Goal: Find specific page/section: Find specific page/section

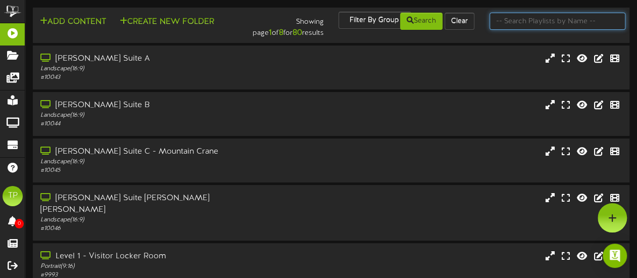
click at [509, 26] on input "text" at bounding box center [558, 21] width 136 height 17
type input "3"
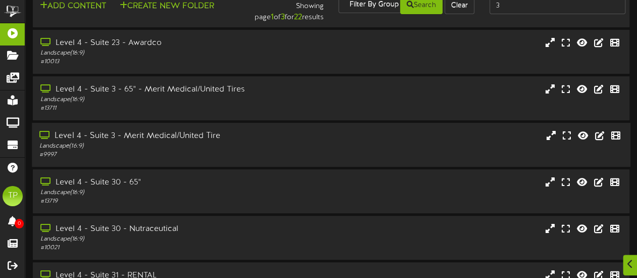
scroll to position [17, 0]
click at [169, 91] on div "Level 4 - Suite 3 - 65" - Merit Medical/United Tires" at bounding box center [156, 89] width 234 height 12
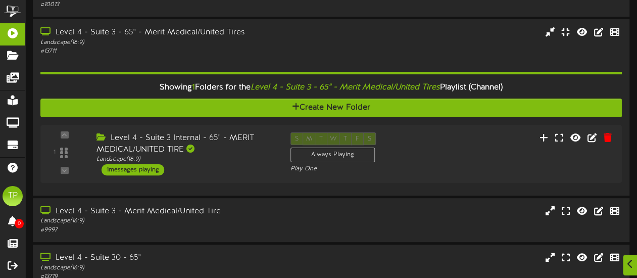
scroll to position [78, 0]
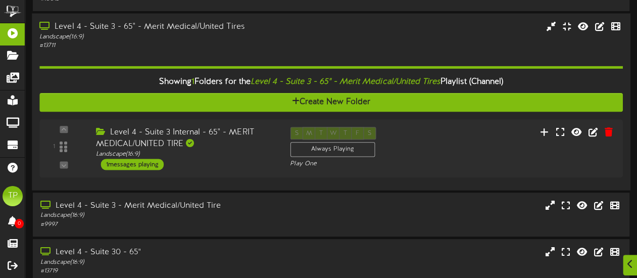
click at [123, 35] on div "Landscape ( 16:9 )" at bounding box center [156, 36] width 234 height 9
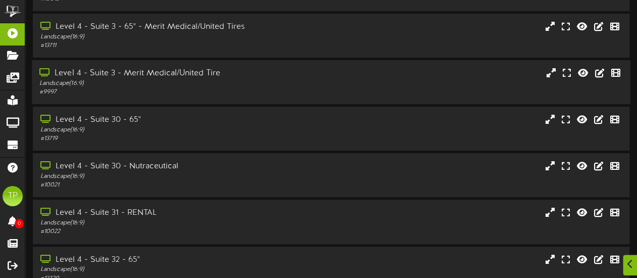
click at [145, 81] on div "Landscape ( 16:9 )" at bounding box center [156, 83] width 234 height 9
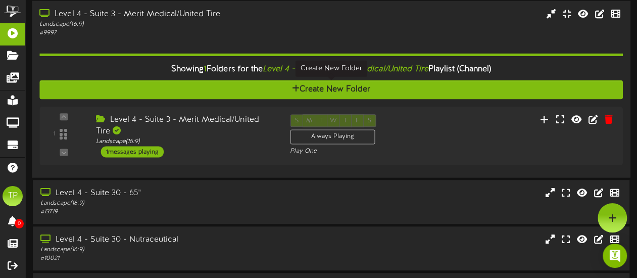
scroll to position [109, 0]
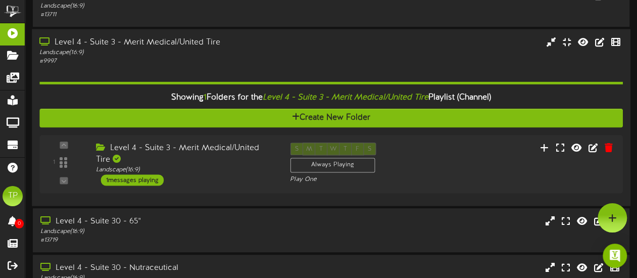
click at [140, 62] on div "# 9997" at bounding box center [156, 61] width 234 height 9
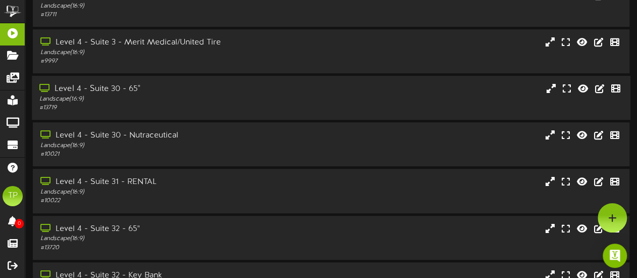
scroll to position [89, 0]
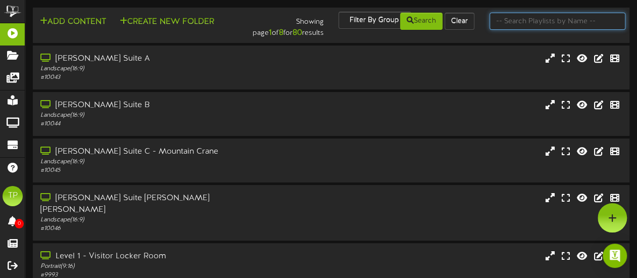
click at [510, 19] on input "text" at bounding box center [558, 21] width 136 height 17
type input "4"
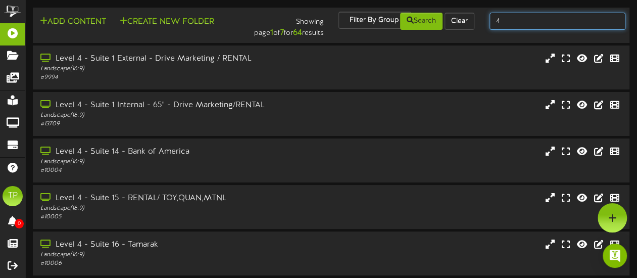
click at [514, 27] on input "4" at bounding box center [558, 21] width 136 height 17
type input "suite 4"
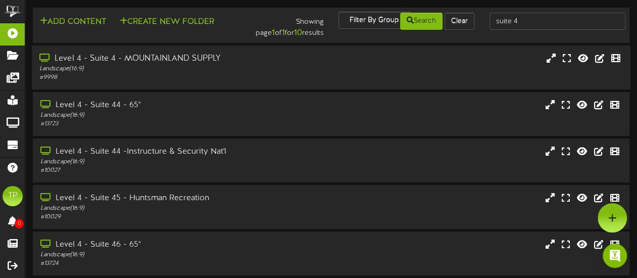
click at [180, 62] on div "Level 4 - Suite 4 - MOUNTAINLAND SUPPLY" at bounding box center [156, 59] width 234 height 12
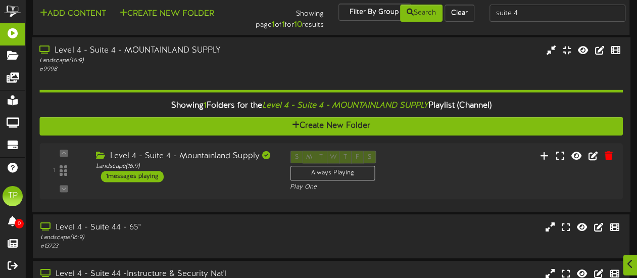
scroll to position [11, 0]
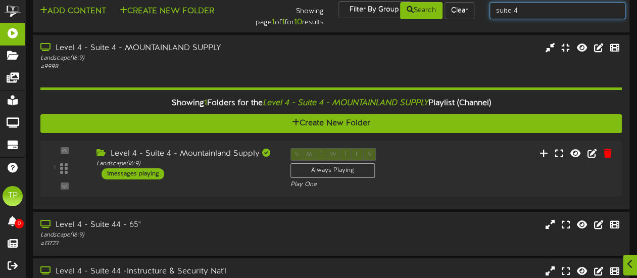
click at [528, 13] on input "suite 4" at bounding box center [558, 10] width 136 height 17
type input "suite 31"
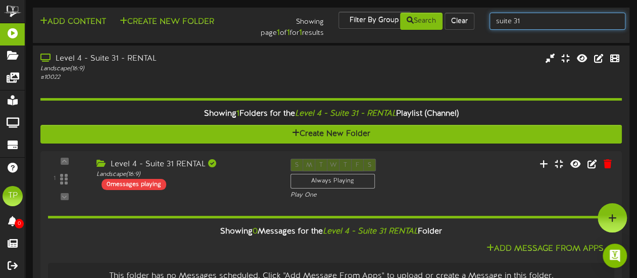
click at [535, 22] on input "suite 31" at bounding box center [558, 21] width 136 height 17
type input "suite 30"
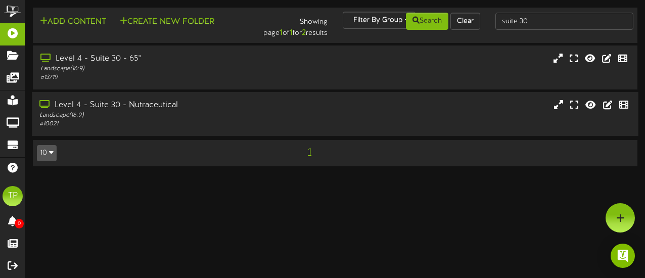
click at [149, 111] on div "Level 4 - Suite 30 - Nutraceutical" at bounding box center [158, 106] width 238 height 12
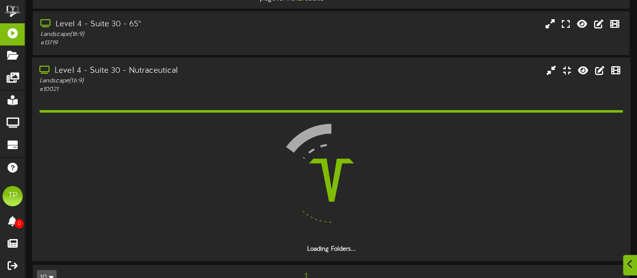
scroll to position [27, 0]
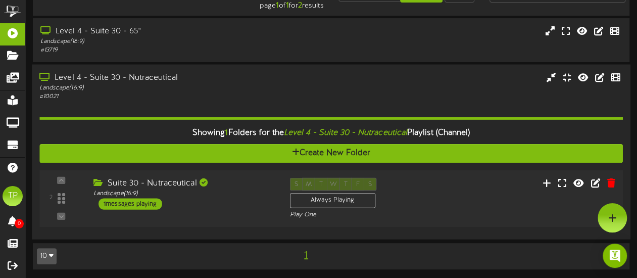
click at [470, 206] on div "2 ( 16:9" at bounding box center [331, 198] width 589 height 41
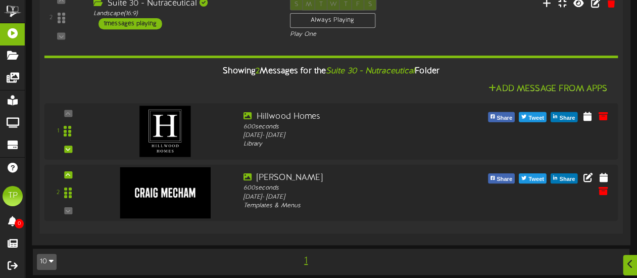
scroll to position [212, 0]
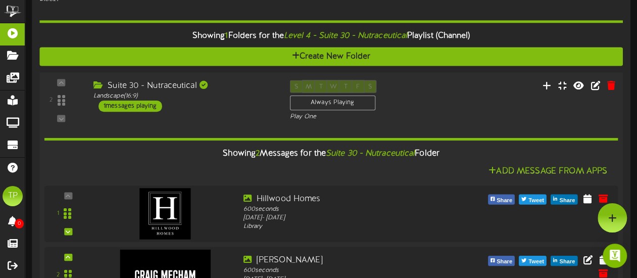
click at [208, 106] on div "Suite 30 - Nutraceutical Landscape ( 16:9 ) 1 messages playing" at bounding box center [184, 96] width 197 height 32
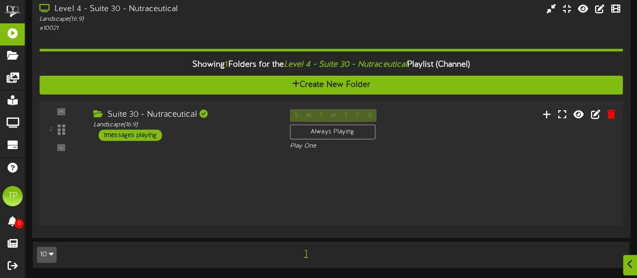
scroll to position [27, 0]
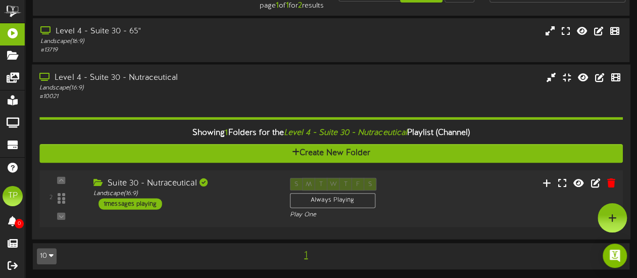
click at [209, 190] on div "Landscape ( 16:9 )" at bounding box center [184, 194] width 181 height 9
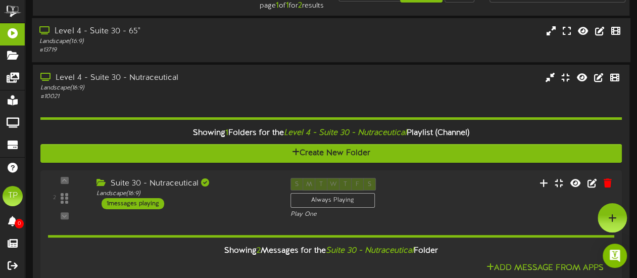
click at [177, 45] on div "Landscape ( 16:9 )" at bounding box center [156, 41] width 234 height 9
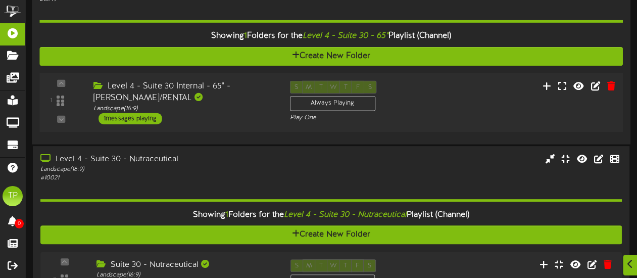
scroll to position [78, 0]
click at [226, 110] on div "Landscape ( 16:9 )" at bounding box center [184, 108] width 181 height 9
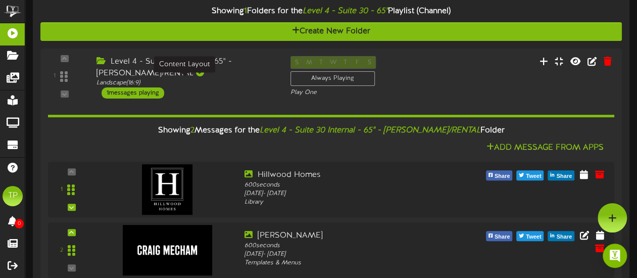
scroll to position [0, 0]
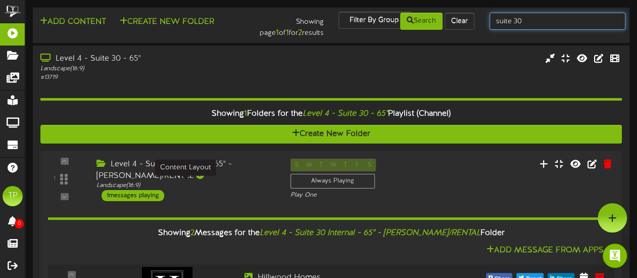
click at [537, 19] on input "suite 30" at bounding box center [558, 21] width 136 height 17
type input "suite 29"
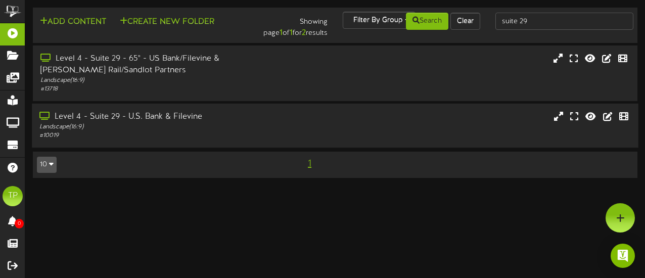
click at [264, 125] on div "Landscape ( 16:9 )" at bounding box center [158, 127] width 238 height 9
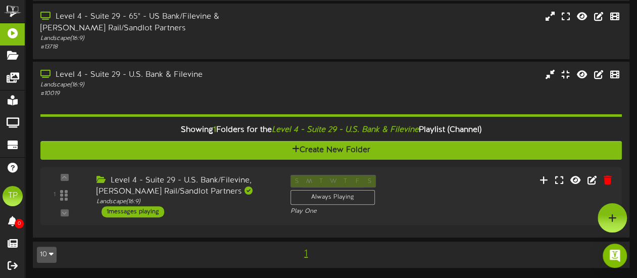
scroll to position [41, 0]
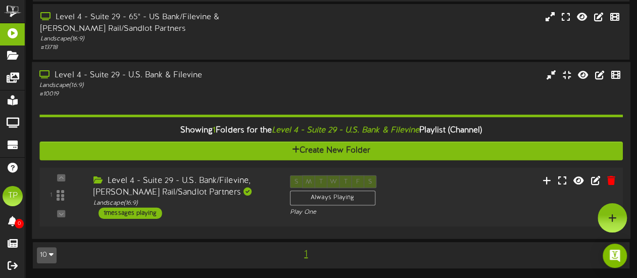
click at [236, 197] on div "Level 4 - Suite 29 - U.S. Bank/Filevine, Stadler Rail/Sandlot Partners" at bounding box center [184, 186] width 181 height 23
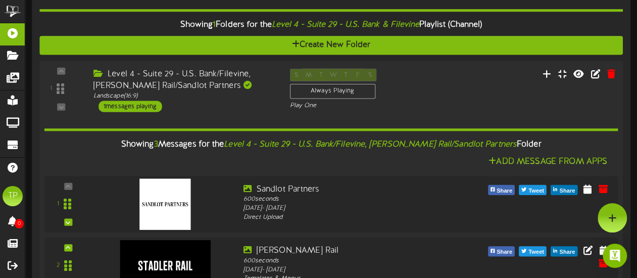
scroll to position [146, 0]
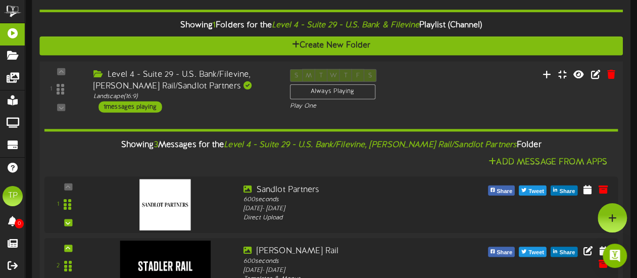
click at [256, 86] on div "Level 4 - Suite 29 - U.S. Bank/Filevine, Stadler Rail/Sandlot Partners" at bounding box center [184, 80] width 181 height 23
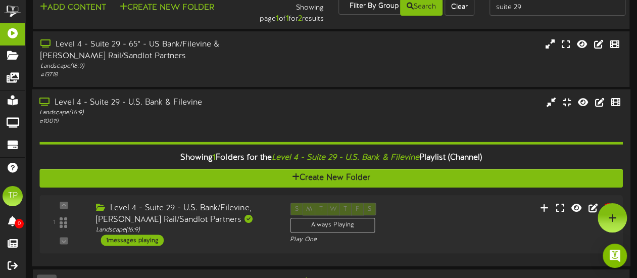
scroll to position [14, 0]
click at [245, 106] on div "Level 4 - Suite 29 - U.S. Bank & Filevine" at bounding box center [156, 103] width 234 height 12
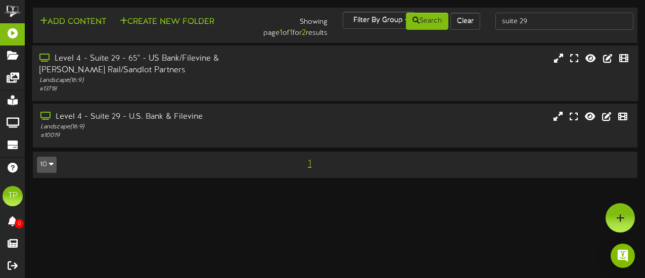
click at [247, 71] on div "Level 4 - Suite 29 - 65" - US Bank/Filevine & Stadler Rail/Sandlot Partners" at bounding box center [158, 64] width 238 height 23
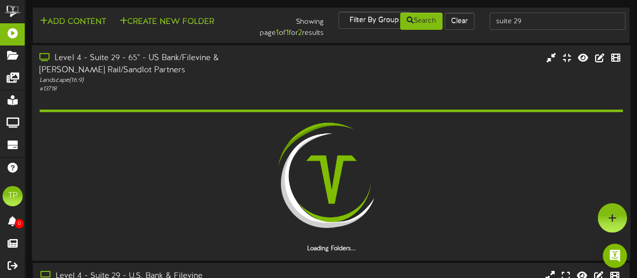
click at [225, 145] on div at bounding box center [330, 180] width 583 height 130
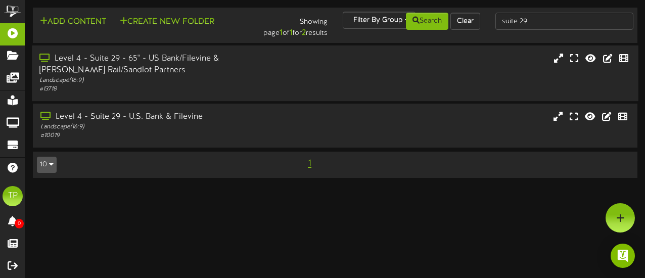
click at [220, 65] on div "Level 4 - Suite 29 - 65" - US Bank/Filevine & Stadler Rail/Sandlot Partners" at bounding box center [158, 64] width 238 height 23
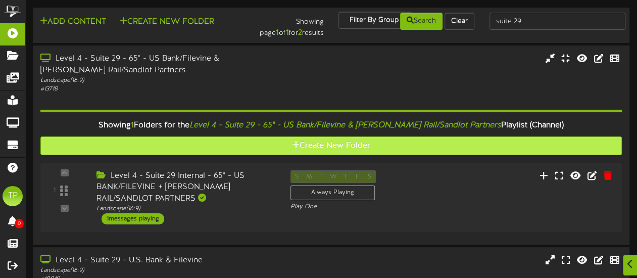
scroll to position [44, 0]
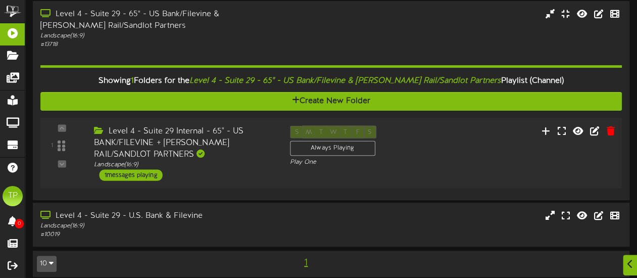
click at [210, 149] on div "Level 4 - Suite 29 Internal - 65" - US BANK/FILEVINE + STADLER RAIL/SANDLOT PAR…" at bounding box center [184, 142] width 180 height 35
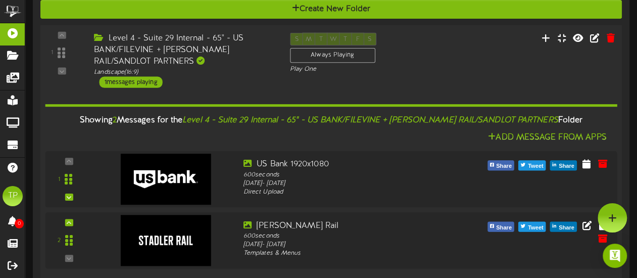
scroll to position [0, 0]
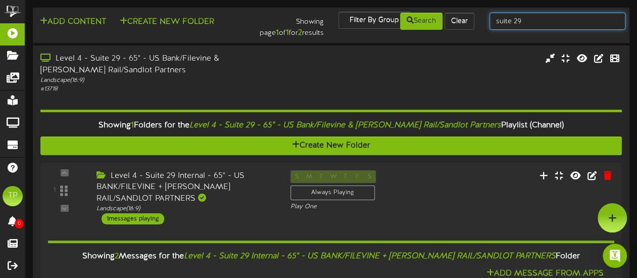
click at [525, 20] on input "suite 29" at bounding box center [558, 21] width 136 height 17
type input "suite 28"
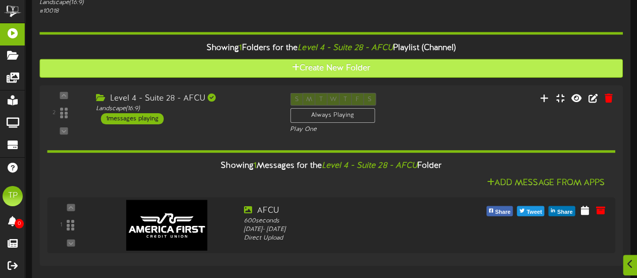
scroll to position [67, 0]
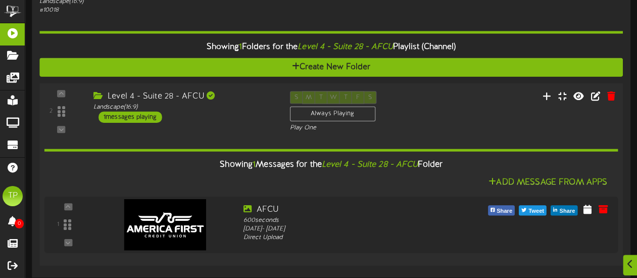
click at [199, 98] on div "Level 4 - Suite 28 - AFCU" at bounding box center [184, 97] width 181 height 12
click at [193, 100] on div "Level 4 - Suite 28 - AFCU" at bounding box center [184, 97] width 181 height 12
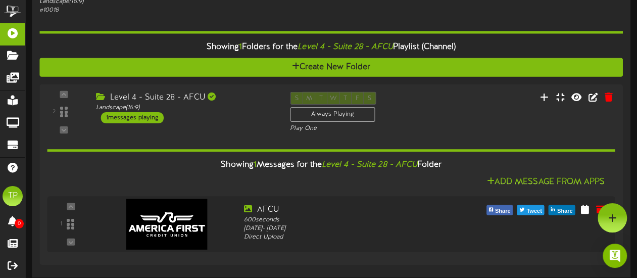
scroll to position [0, 0]
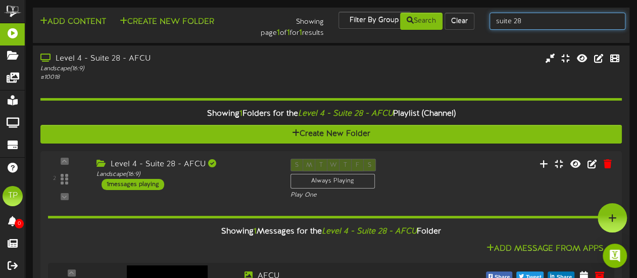
click at [527, 22] on input "suite 28" at bounding box center [558, 21] width 136 height 17
type input "suite 27"
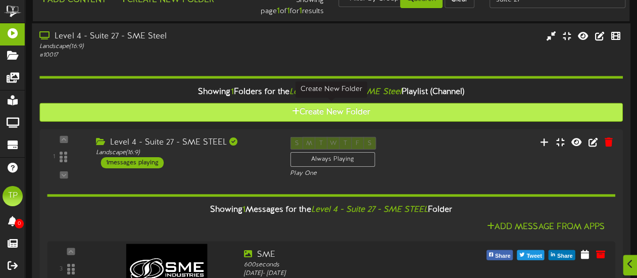
scroll to position [67, 0]
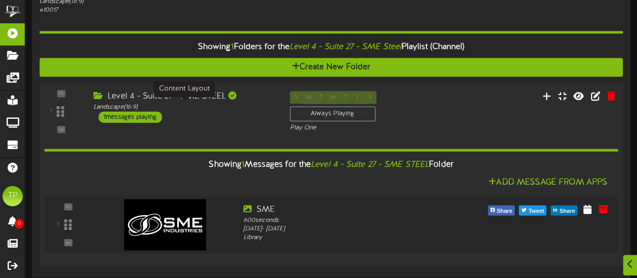
click at [236, 109] on div "Landscape ( 16:9 )" at bounding box center [184, 107] width 181 height 9
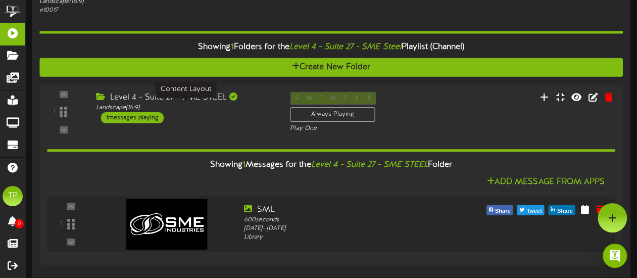
scroll to position [0, 0]
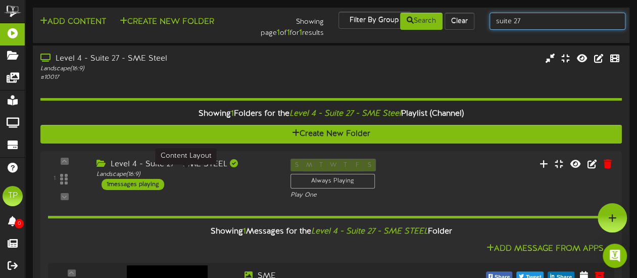
click at [526, 23] on input "suite 27" at bounding box center [558, 21] width 136 height 17
type input "suite 26"
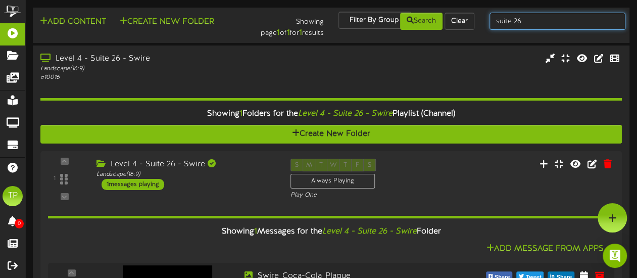
click at [527, 24] on input "suite 26" at bounding box center [558, 21] width 136 height 17
type input "suite 25"
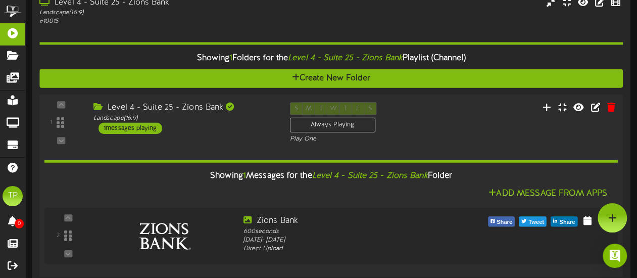
scroll to position [60, 0]
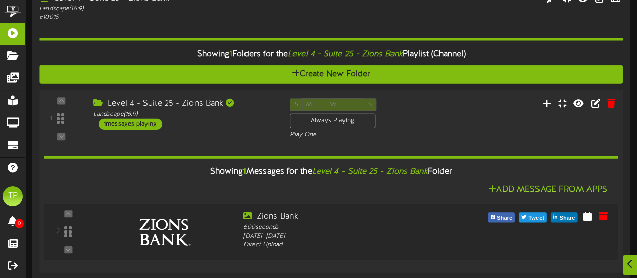
click at [207, 121] on div "Level 4 - Suite 25 - Zions Bank Landscape ( 16:9 ) 1 messages playing" at bounding box center [184, 114] width 197 height 32
click at [206, 104] on div "Level 4 - Suite 25 - Zions Bank" at bounding box center [184, 104] width 181 height 12
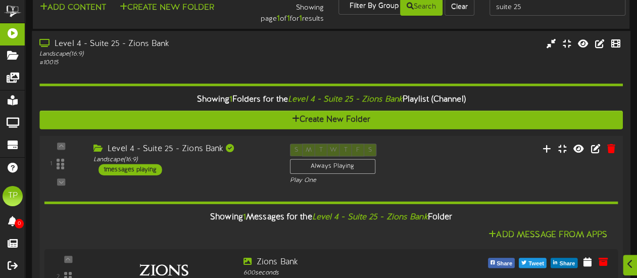
scroll to position [0, 0]
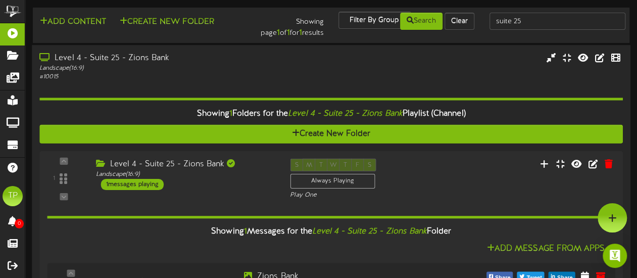
click at [184, 68] on div "Landscape ( 16:9 )" at bounding box center [156, 68] width 234 height 9
click at [160, 61] on div "Level 4 - Suite 25 - Zions Bank" at bounding box center [156, 59] width 234 height 12
click at [160, 58] on div "Level 4 - Suite 25 - Zions Bank" at bounding box center [156, 59] width 234 height 12
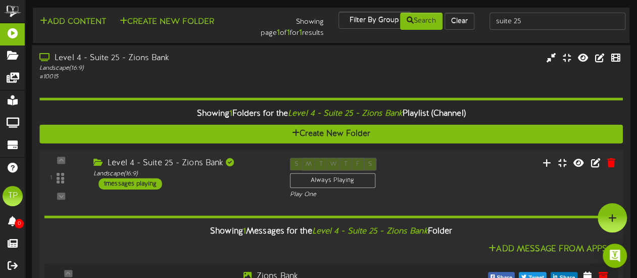
click at [199, 161] on div "Level 4 - Suite 25 - Zions Bank" at bounding box center [184, 164] width 181 height 12
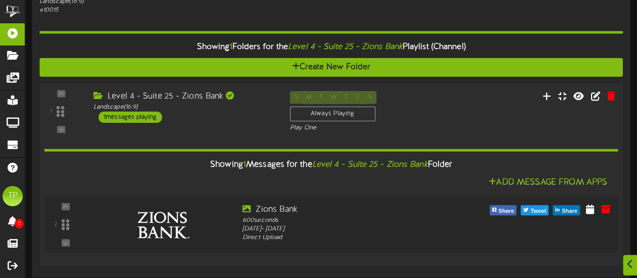
click at [188, 239] on img at bounding box center [163, 225] width 83 height 52
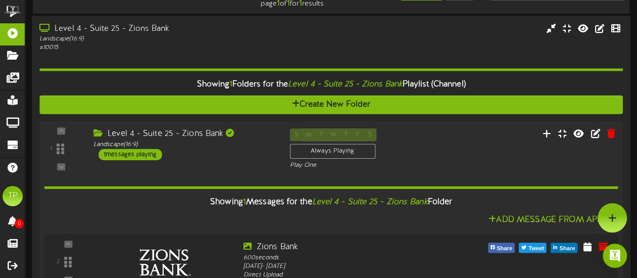
scroll to position [0, 0]
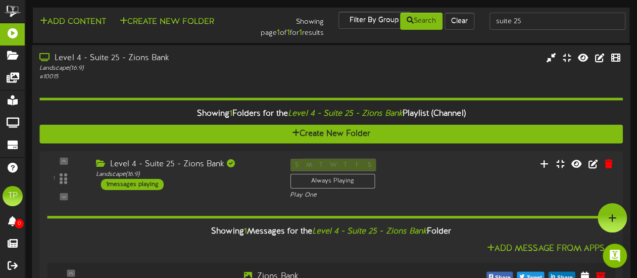
click at [239, 75] on div "# 10015" at bounding box center [156, 77] width 234 height 9
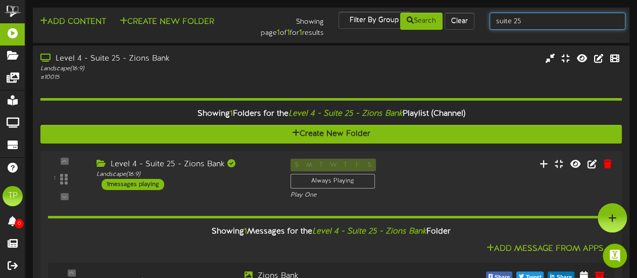
click at [530, 22] on input "suite 25" at bounding box center [558, 21] width 136 height 17
type input "suite 24"
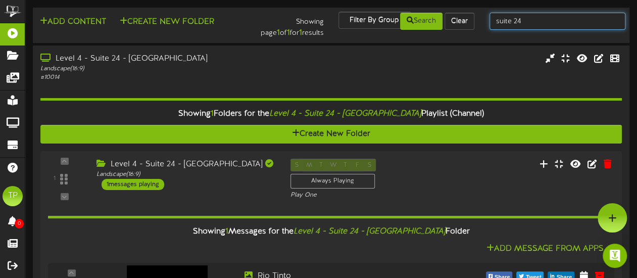
click at [523, 23] on input "suite 24" at bounding box center [558, 21] width 136 height 17
type input "suite 56"
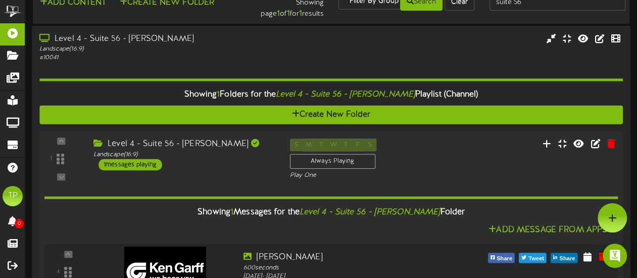
scroll to position [19, 0]
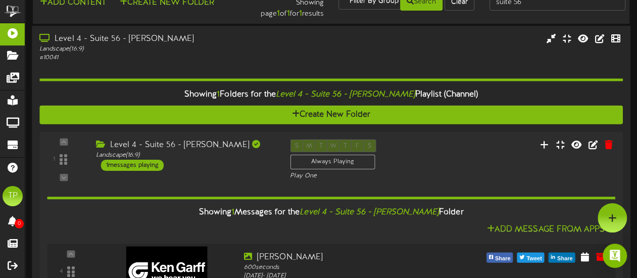
click at [163, 42] on div "Level 4 - Suite 56 - Ken Garff" at bounding box center [156, 39] width 234 height 12
click at [75, 36] on div "Level 4 - Suite 56 - Ken Garff" at bounding box center [156, 39] width 234 height 12
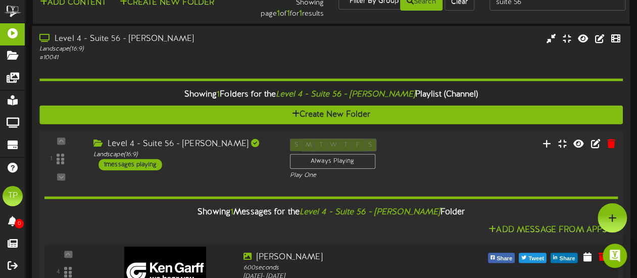
click at [151, 142] on div "Level 4 - Suite 56 - Ken Garff" at bounding box center [184, 145] width 181 height 12
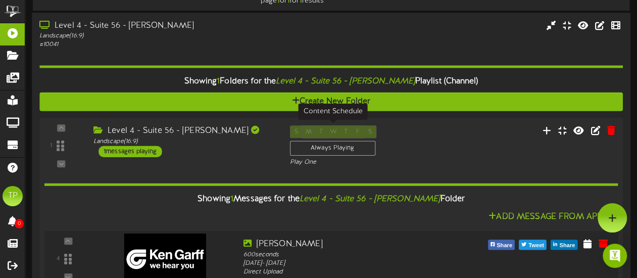
scroll to position [0, 0]
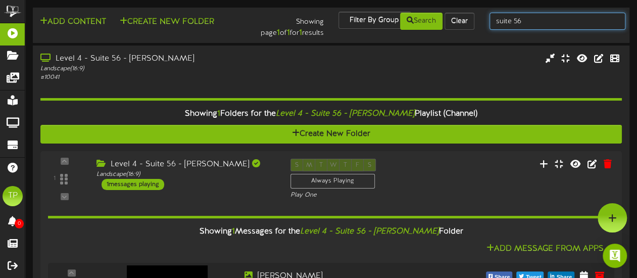
click at [530, 22] on input "suite 56" at bounding box center [558, 21] width 136 height 17
type input "s"
type input "gallagher"
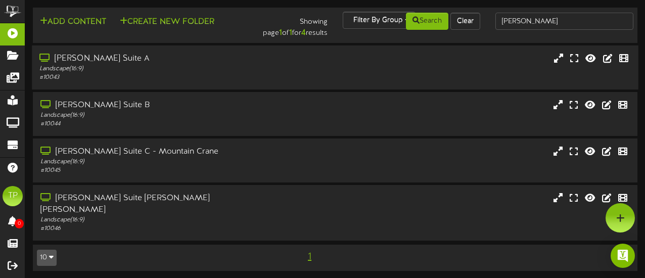
click at [171, 70] on div "Landscape ( 16:9 )" at bounding box center [158, 69] width 238 height 9
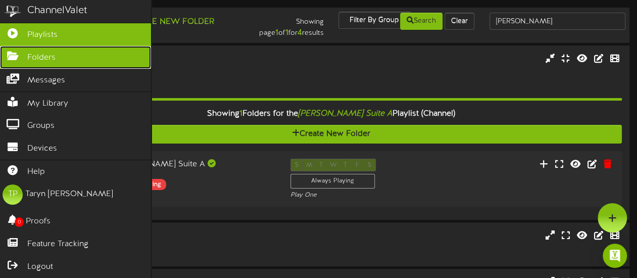
click at [15, 56] on icon at bounding box center [12, 55] width 25 height 8
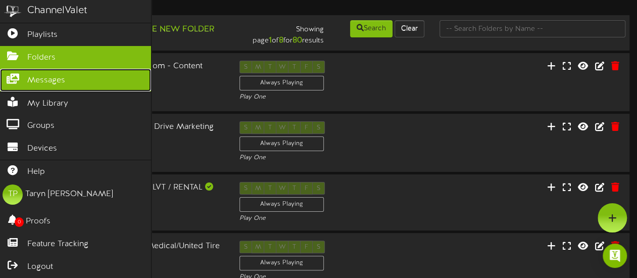
click at [74, 83] on link "Messages" at bounding box center [75, 80] width 151 height 23
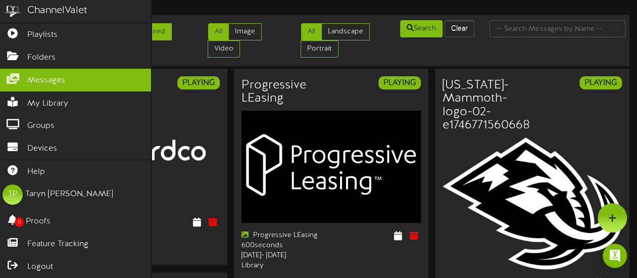
click at [188, 25] on ul "All Image Video" at bounding box center [230, 42] width 85 height 38
click at [162, 31] on link "Expired" at bounding box center [152, 31] width 37 height 17
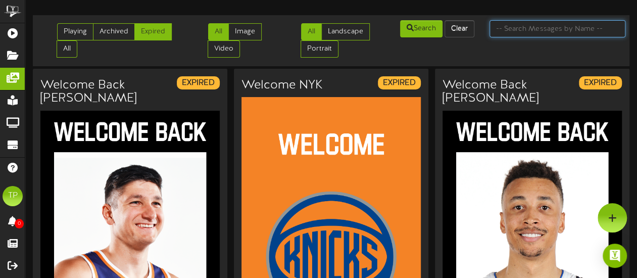
click at [511, 31] on input "text" at bounding box center [558, 28] width 136 height 17
type input "bill"
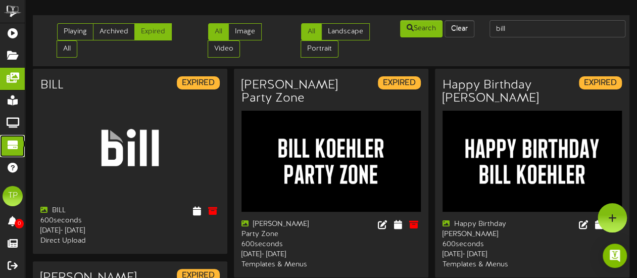
click at [10, 135] on link "Devices" at bounding box center [12, 146] width 25 height 22
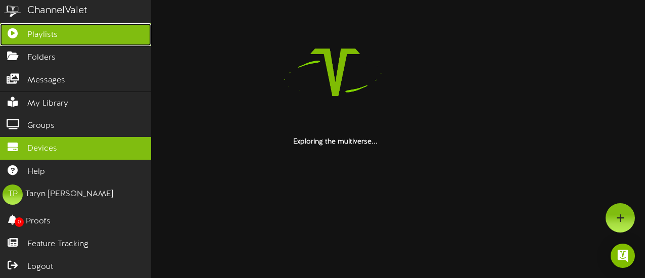
click at [16, 36] on icon at bounding box center [12, 32] width 25 height 8
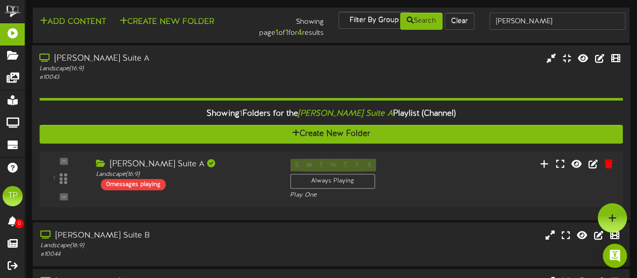
click at [116, 65] on div "Landscape ( 16:9 )" at bounding box center [156, 68] width 234 height 9
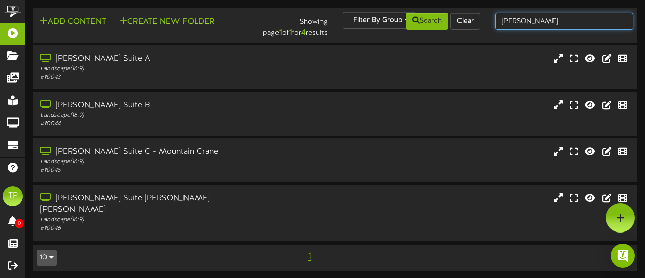
click at [551, 23] on input "gallagher" at bounding box center [564, 21] width 138 height 17
type input "g"
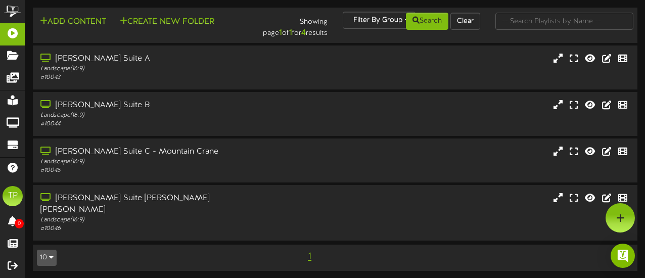
click at [489, 23] on div at bounding box center [564, 21] width 153 height 19
click at [539, 19] on input "text" at bounding box center [564, 21] width 138 height 17
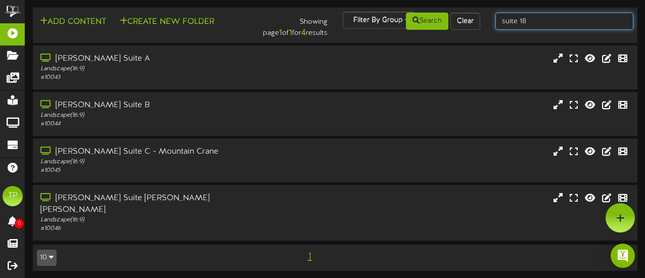
type input "suite 18"
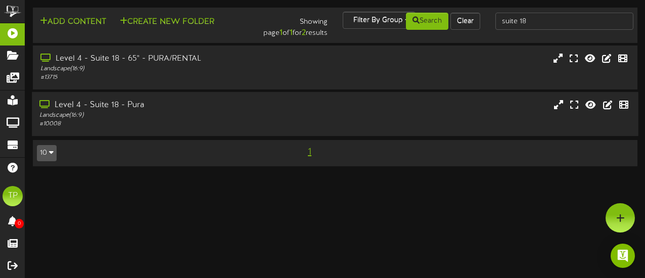
click at [171, 105] on div "Level 4 - Suite 18 - Pura" at bounding box center [158, 106] width 238 height 12
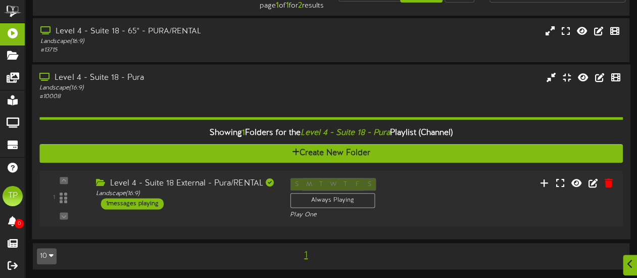
scroll to position [27, 0]
click at [177, 192] on div "Landscape ( 16:9 )" at bounding box center [184, 194] width 181 height 9
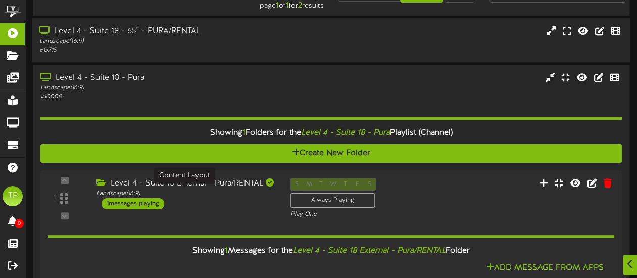
click at [161, 48] on div "# 13715" at bounding box center [156, 50] width 234 height 9
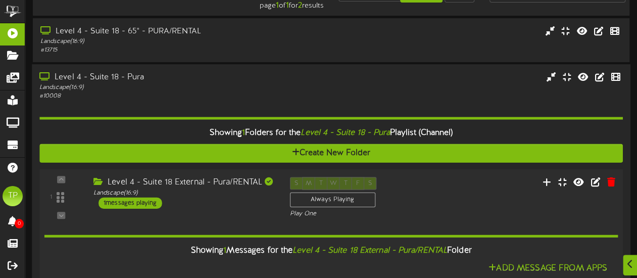
click at [158, 33] on div "Level 4 - Suite 18 - 65" - PURA/RENTAL" at bounding box center [157, 32] width 234 height 12
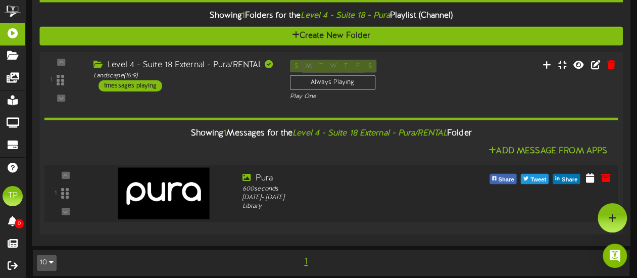
scroll to position [99, 0]
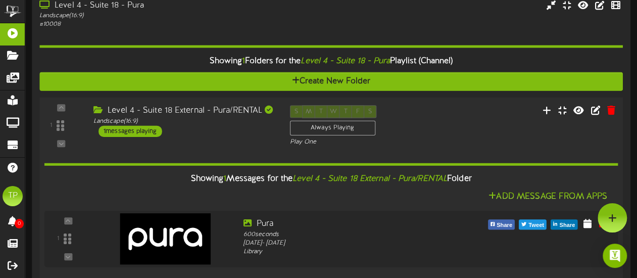
click at [214, 111] on div "Level 4 - Suite 18 External - Pura/RENTAL" at bounding box center [184, 111] width 181 height 12
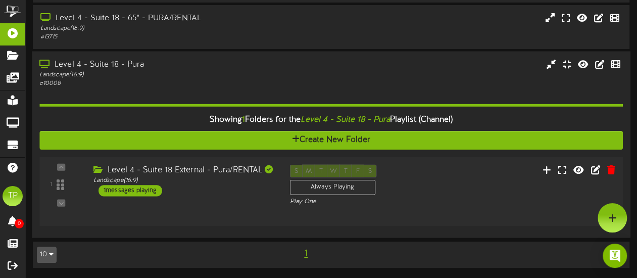
scroll to position [27, 0]
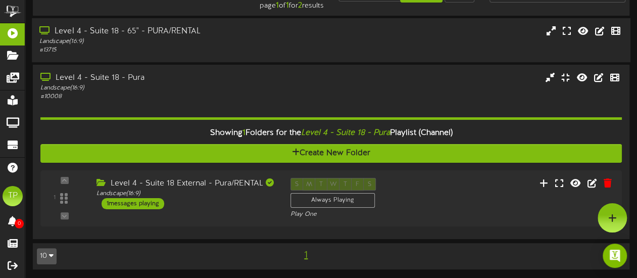
click at [194, 47] on div "# 13715" at bounding box center [156, 50] width 234 height 9
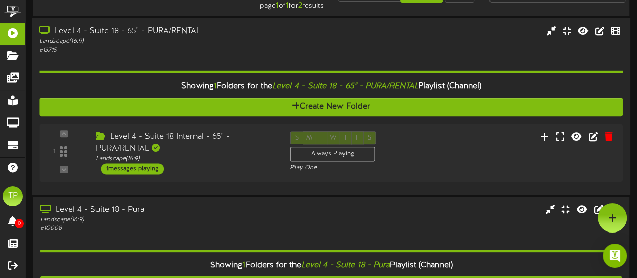
scroll to position [44, 0]
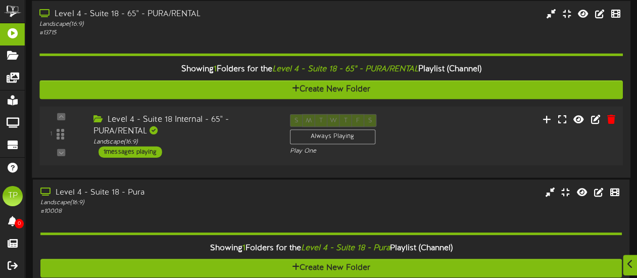
click at [199, 124] on div "Level 4 - Suite 18 Internal - 65" - PURA/RENTAL" at bounding box center [184, 125] width 181 height 23
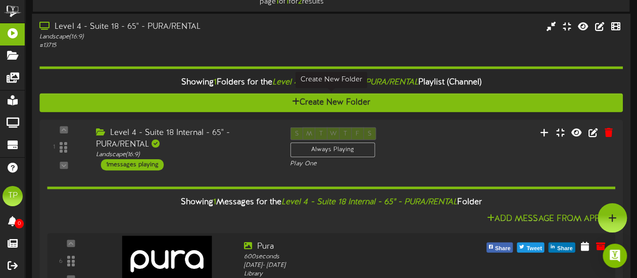
scroll to position [0, 0]
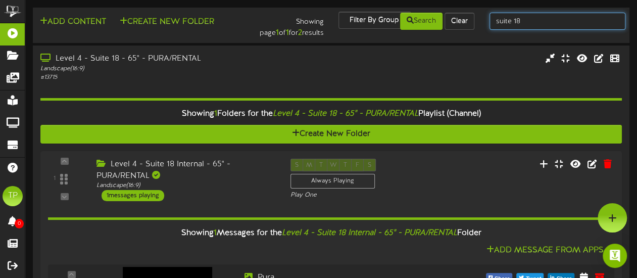
click at [543, 23] on input "suite 18" at bounding box center [558, 21] width 136 height 17
click at [531, 20] on input "suite 18" at bounding box center [558, 21] width 136 height 17
type input "suite 22"
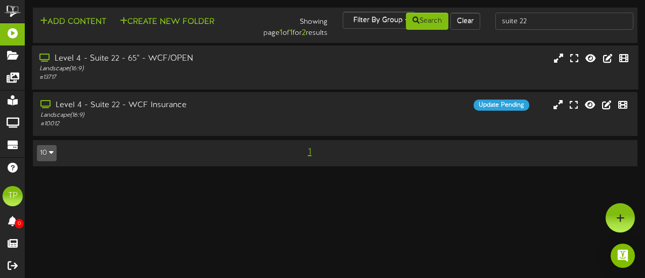
click at [190, 60] on div "Level 4 - Suite 22 - 65" - WCF/OPEN" at bounding box center [158, 59] width 238 height 12
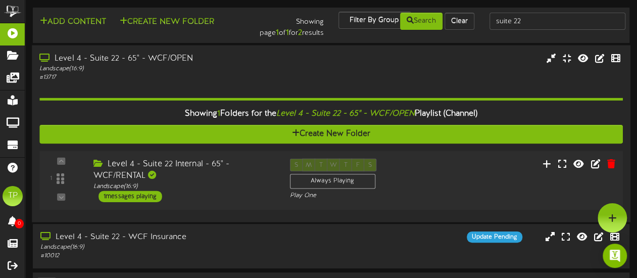
scroll to position [5, 0]
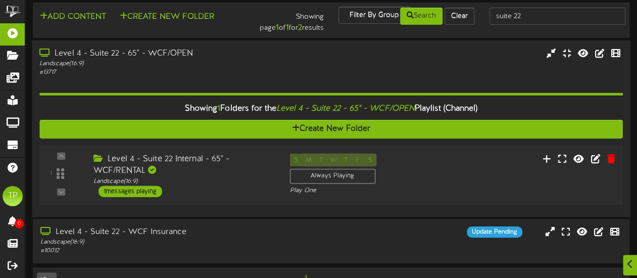
click at [186, 158] on div "Level 4 - Suite 22 Internal - 65" - WCF/RENTAL" at bounding box center [184, 164] width 181 height 23
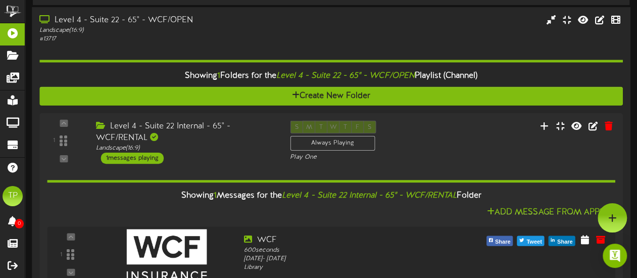
scroll to position [0, 0]
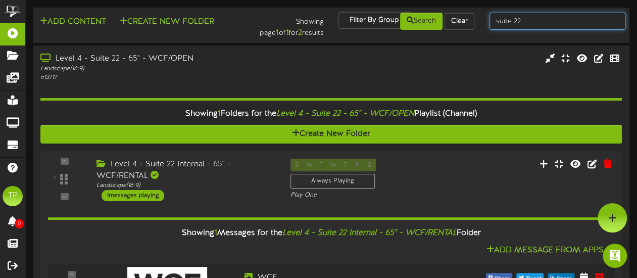
click at [527, 23] on input "suite 22" at bounding box center [558, 21] width 136 height 17
type input "suite 07"
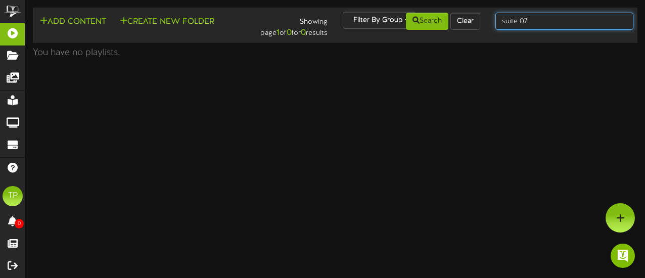
click at [528, 23] on input "suite 07" at bounding box center [564, 21] width 138 height 17
type input "suite 7"
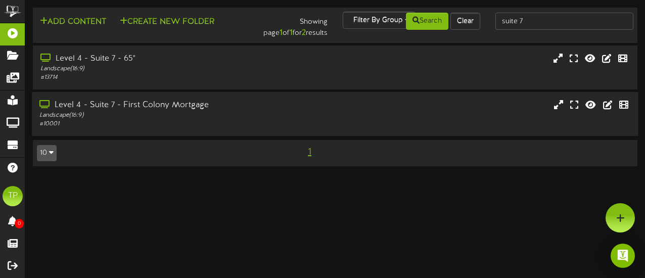
click at [243, 102] on div "Level 4 - Suite 7 - First Colony Mortgage" at bounding box center [158, 106] width 238 height 12
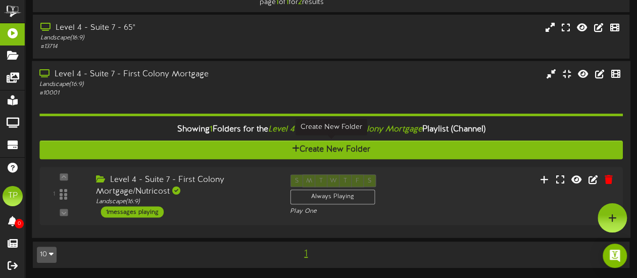
scroll to position [29, 0]
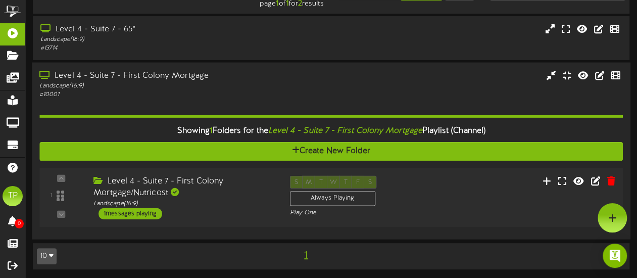
click at [238, 183] on div "Level 4 - Suite 7 - First Colony Mortgage/Nutricost" at bounding box center [184, 187] width 181 height 23
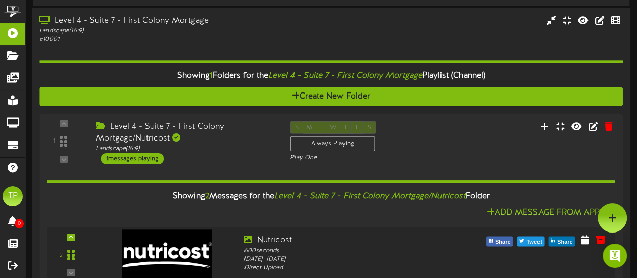
scroll to position [0, 0]
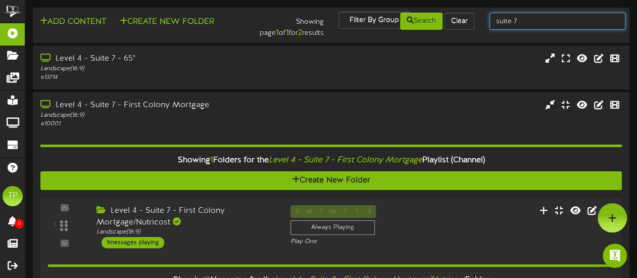
click at [531, 20] on input "suite 7" at bounding box center [558, 21] width 136 height 17
type input "suite 22"
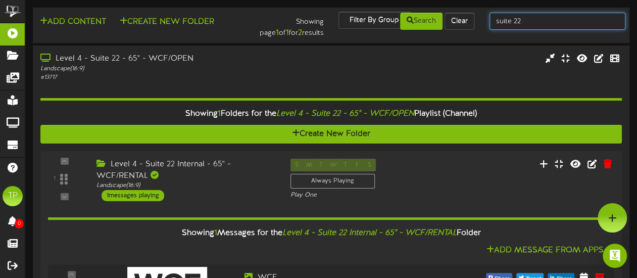
click at [527, 20] on input "suite 22" at bounding box center [558, 21] width 136 height 17
type input "suite 26"
